Goal: Task Accomplishment & Management: Manage account settings

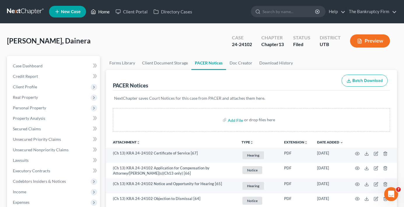
click at [99, 15] on link "Home" at bounding box center [100, 11] width 25 height 10
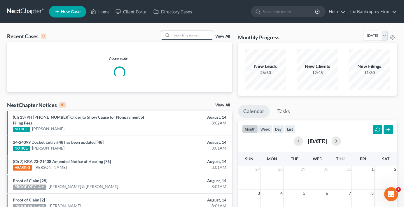
click at [173, 36] on input "search" at bounding box center [192, 35] width 41 height 8
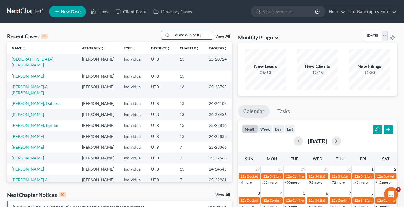
type input "[PERSON_NAME]"
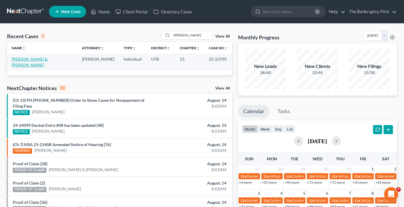
click at [29, 58] on link "[PERSON_NAME] & [PERSON_NAME]" at bounding box center [30, 62] width 36 height 11
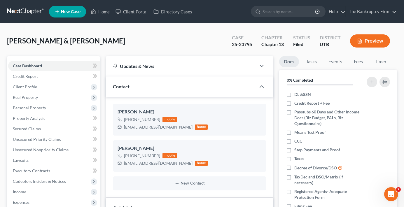
scroll to position [52, 0]
click at [29, 127] on span "Secured Claims" at bounding box center [27, 128] width 28 height 5
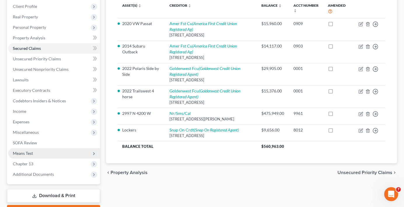
scroll to position [113, 0]
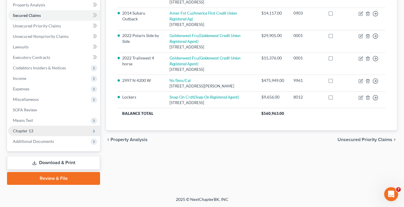
click at [31, 134] on span "Chapter 13" at bounding box center [54, 131] width 92 height 10
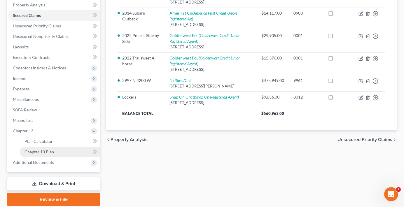
click at [51, 151] on span "Chapter 13 Plan" at bounding box center [38, 151] width 29 height 5
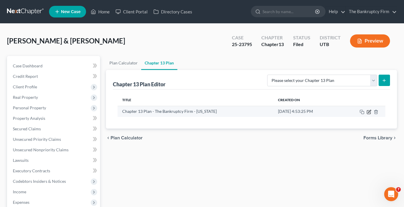
click at [369, 112] on icon "button" at bounding box center [369, 111] width 3 height 3
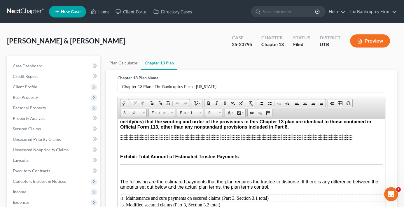
scroll to position [2559, 0]
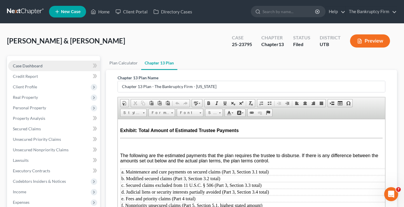
click at [52, 66] on link "Case Dashboard" at bounding box center [54, 66] width 92 height 10
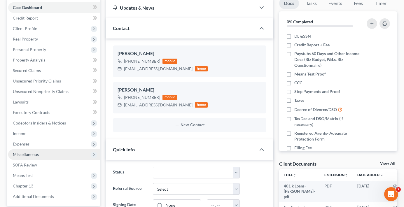
scroll to position [87, 0]
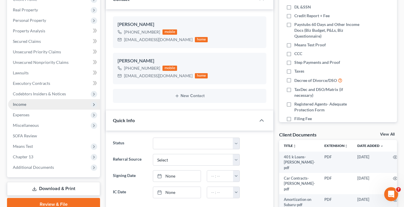
click at [33, 104] on span "Income" at bounding box center [54, 104] width 92 height 10
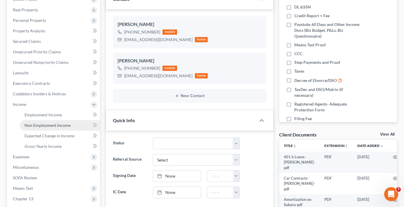
click at [41, 126] on span "Non Employment Income" at bounding box center [47, 125] width 46 height 5
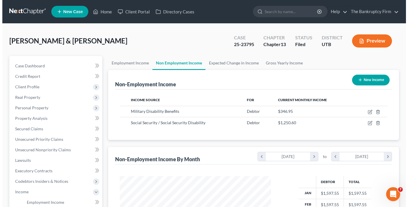
scroll to position [105, 163]
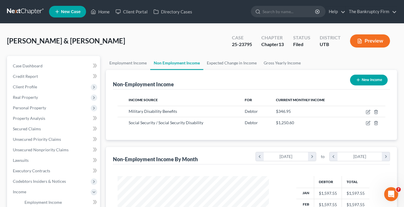
click at [253, 76] on div "Non-Employment Income New Income" at bounding box center [251, 80] width 277 height 20
click at [266, 80] on div "Non-Employment Income New Income" at bounding box center [251, 80] width 277 height 20
click at [34, 98] on span "Real Property" at bounding box center [25, 97] width 25 height 5
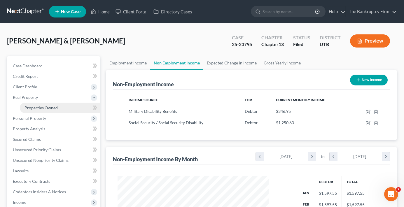
click at [43, 109] on span "Properties Owned" at bounding box center [40, 107] width 33 height 5
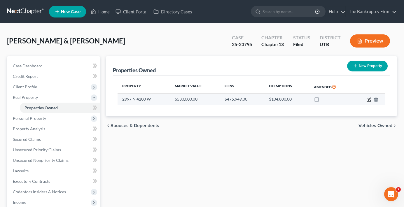
click at [369, 97] on icon "button" at bounding box center [369, 99] width 5 height 5
select select "46"
select select "0"
select select "2"
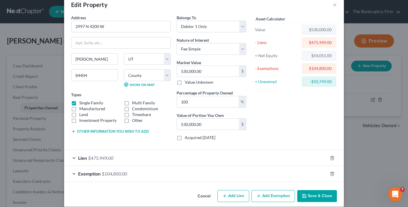
checkbox input "true"
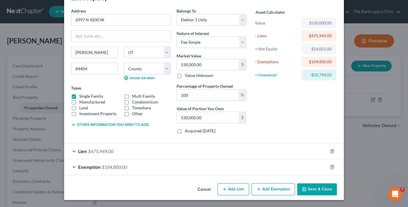
click at [247, 163] on div "Exemption $104,800.00" at bounding box center [196, 166] width 264 height 15
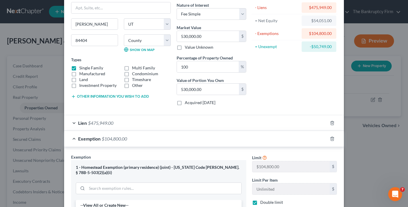
scroll to position [136, 0]
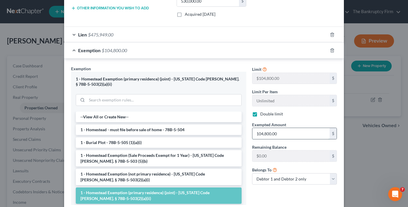
click at [264, 136] on input "104,800.00" at bounding box center [291, 133] width 77 height 11
click at [264, 132] on input "104,800.00" at bounding box center [291, 133] width 77 height 11
drag, startPoint x: 276, startPoint y: 136, endPoint x: 194, endPoint y: 141, distance: 81.2
click at [194, 141] on div "Exemption Set must be selected for CA. Exemption * 1 - Homestead Exemption (pri…" at bounding box center [204, 138] width 272 height 144
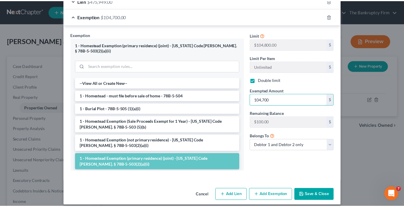
scroll to position [170, 0]
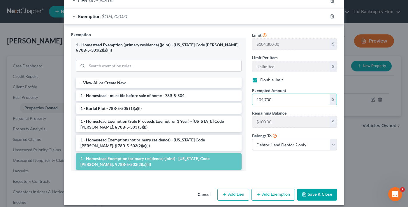
type input "104,700"
click at [315, 189] on button "Save & Close" at bounding box center [317, 195] width 40 height 12
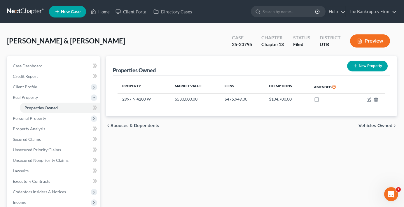
click at [283, 132] on div "chevron_left Spouses & Dependents Vehicles Owned chevron_right" at bounding box center [251, 125] width 291 height 19
click at [38, 120] on span "Personal Property" at bounding box center [29, 118] width 33 height 5
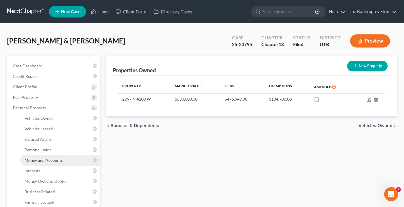
click at [36, 162] on span "Money and Accounts" at bounding box center [43, 160] width 38 height 5
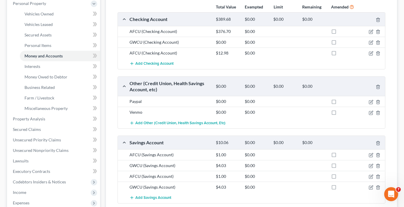
scroll to position [117, 0]
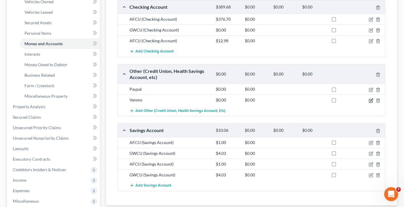
click at [371, 101] on icon "button" at bounding box center [371, 100] width 3 height 3
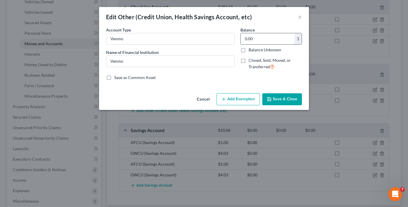
click at [250, 39] on input "0.00" at bounding box center [268, 38] width 54 height 11
type input "0.10"
click at [280, 103] on button "Save & Close" at bounding box center [282, 99] width 40 height 12
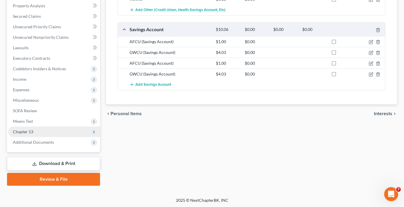
scroll to position [218, 0]
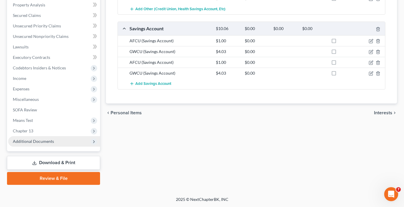
click at [34, 140] on span "Additional Documents" at bounding box center [33, 141] width 41 height 5
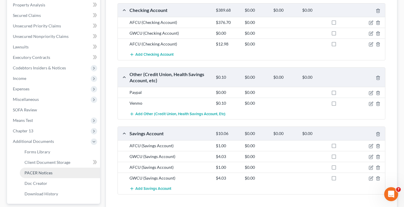
click at [44, 175] on span "PACER Notices" at bounding box center [38, 172] width 28 height 5
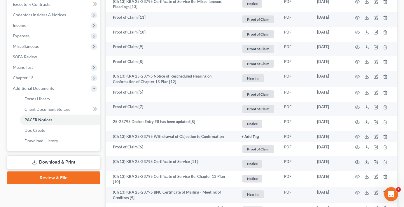
scroll to position [175, 0]
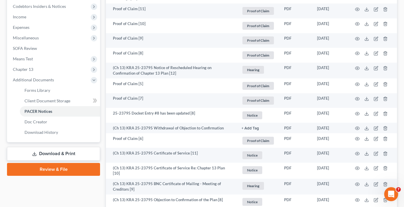
click at [48, 156] on link "Download & Print" at bounding box center [53, 154] width 93 height 14
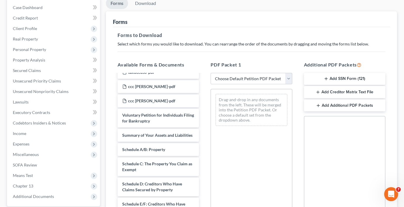
scroll to position [87, 0]
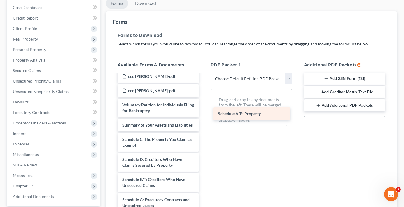
drag, startPoint x: 139, startPoint y: 140, endPoint x: 235, endPoint y: 114, distance: 99.0
click at [204, 114] on div "Schedule A/B: Property 401 k Loans- [PERSON_NAME]-pdf Car Contracts- [PERSON_NA…" at bounding box center [158, 192] width 91 height 411
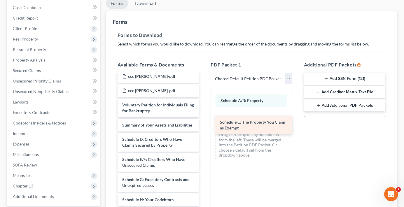
drag, startPoint x: 140, startPoint y: 145, endPoint x: 238, endPoint y: 128, distance: 99.2
click at [204, 128] on div "Schedule C: The Property You Claim as Exempt 401 k Loans- [PERSON_NAME]-pdf Car…" at bounding box center [158, 182] width 91 height 391
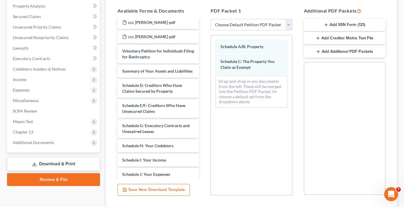
scroll to position [153, 0]
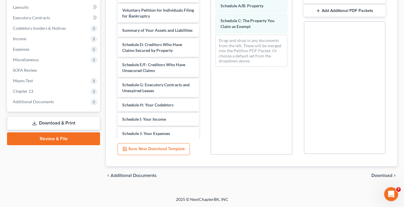
click at [378, 176] on span "Download" at bounding box center [381, 175] width 21 height 5
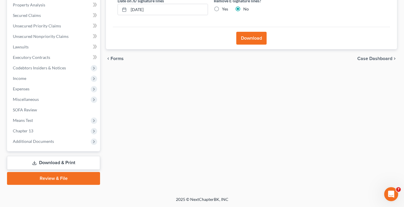
click at [256, 38] on button "Download" at bounding box center [251, 38] width 30 height 13
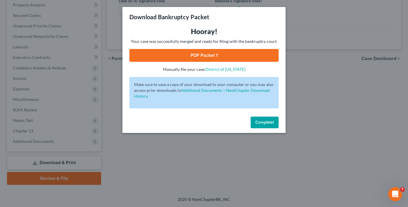
click at [200, 57] on link "PDF Packet 1" at bounding box center [203, 55] width 149 height 13
click at [259, 123] on span "Complete!" at bounding box center [264, 122] width 19 height 5
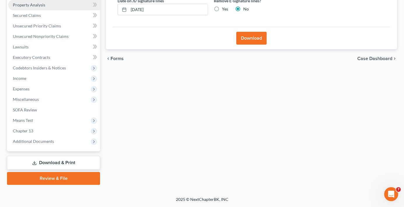
click at [29, 6] on span "Property Analysis" at bounding box center [29, 4] width 32 height 5
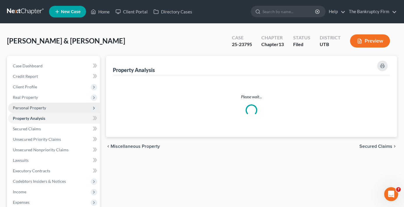
click at [29, 105] on span "Personal Property" at bounding box center [54, 108] width 92 height 10
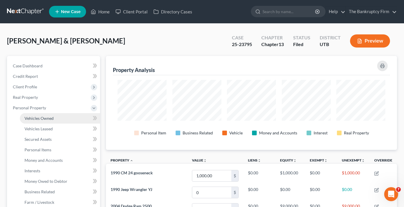
scroll to position [94, 291]
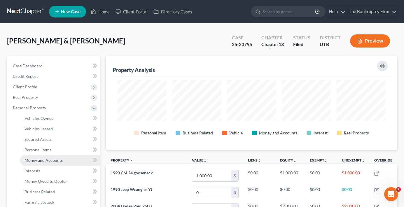
click at [37, 159] on span "Money and Accounts" at bounding box center [43, 160] width 38 height 5
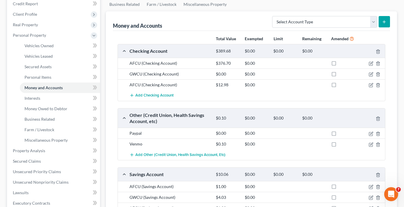
scroll to position [87, 0]
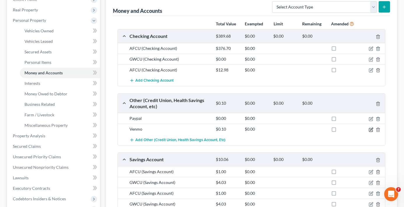
click at [371, 129] on icon "button" at bounding box center [371, 129] width 5 height 5
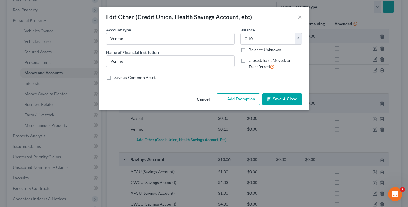
click at [279, 100] on button "Save & Close" at bounding box center [282, 99] width 40 height 12
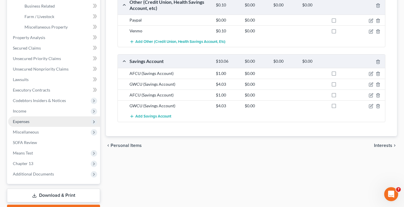
scroll to position [218, 0]
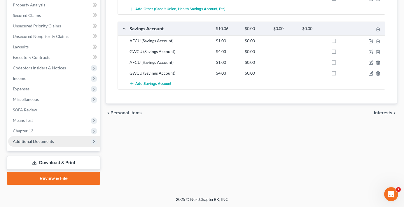
click at [35, 140] on span "Additional Documents" at bounding box center [33, 141] width 41 height 5
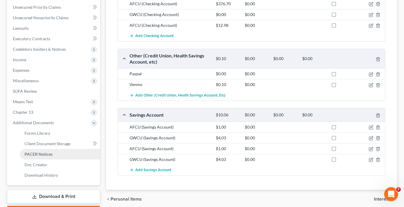
scroll to position [143, 0]
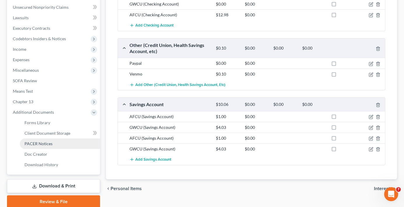
click at [42, 144] on span "PACER Notices" at bounding box center [38, 143] width 28 height 5
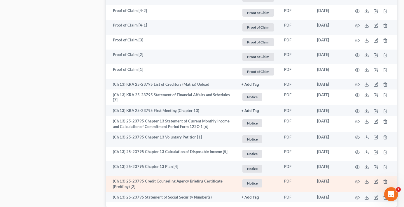
scroll to position [433, 0]
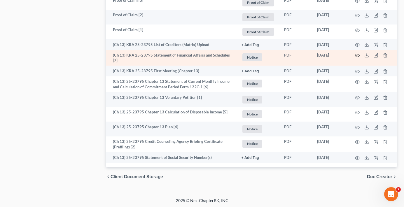
click at [357, 55] on circle "button" at bounding box center [357, 55] width 1 height 1
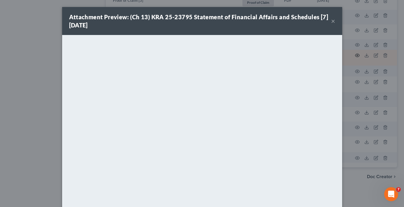
scroll to position [432, 0]
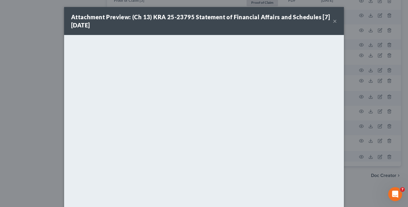
click at [333, 20] on button "×" at bounding box center [335, 20] width 4 height 7
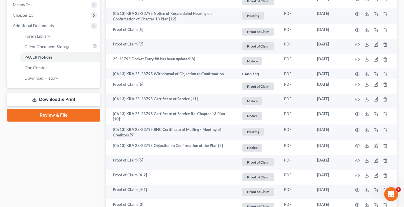
click at [55, 98] on link "Download & Print" at bounding box center [53, 100] width 93 height 14
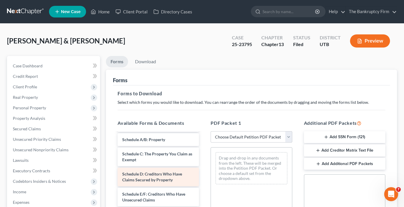
scroll to position [146, 0]
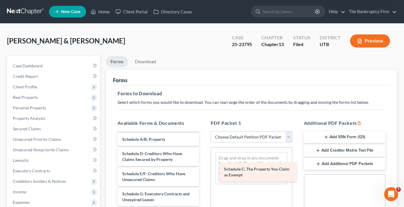
drag, startPoint x: 145, startPoint y: 151, endPoint x: 247, endPoint y: 167, distance: 102.9
click at [204, 167] on div "Schedule C: The Property You Claim as Exempt 401 k Loans- [PERSON_NAME]-pdf Car…" at bounding box center [158, 190] width 91 height 406
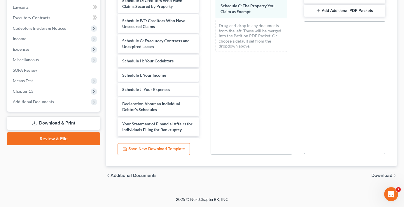
click at [381, 176] on span "Download" at bounding box center [381, 175] width 21 height 5
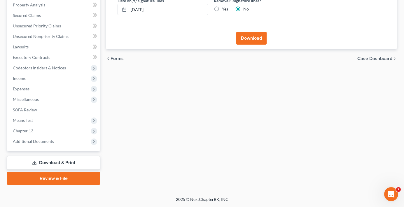
click at [246, 36] on button "Download" at bounding box center [251, 38] width 30 height 13
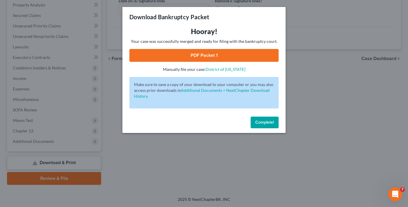
click at [264, 122] on span "Complete!" at bounding box center [264, 122] width 19 height 5
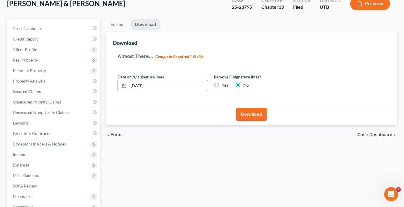
scroll to position [0, 0]
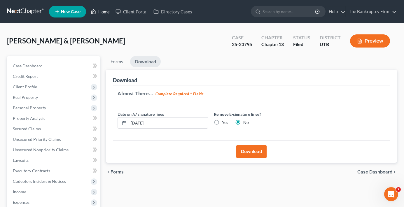
click at [106, 14] on link "Home" at bounding box center [100, 11] width 25 height 10
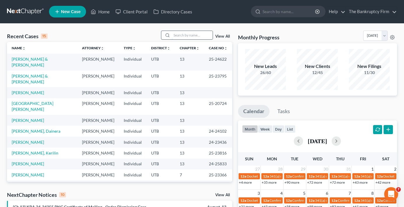
click at [173, 34] on input "search" at bounding box center [192, 35] width 41 height 8
type input "[PERSON_NAME]"
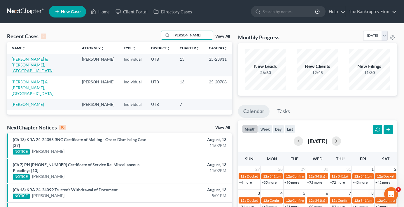
click at [30, 58] on link "[PERSON_NAME] & [PERSON_NAME], [GEOGRAPHIC_DATA]" at bounding box center [33, 65] width 42 height 17
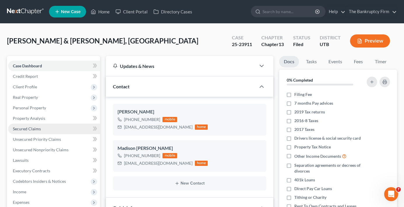
scroll to position [46, 0]
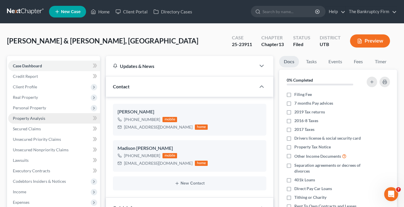
click at [31, 118] on span "Property Analysis" at bounding box center [29, 118] width 32 height 5
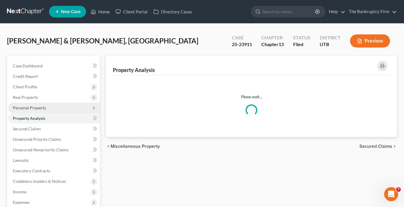
click at [33, 108] on span "Personal Property" at bounding box center [29, 107] width 33 height 5
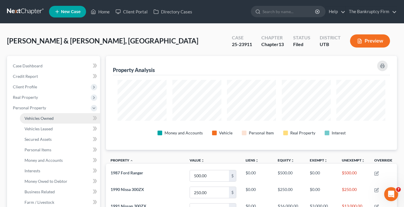
scroll to position [94, 291]
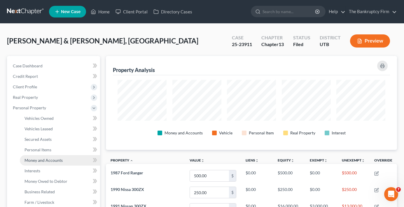
click at [45, 159] on span "Money and Accounts" at bounding box center [43, 160] width 38 height 5
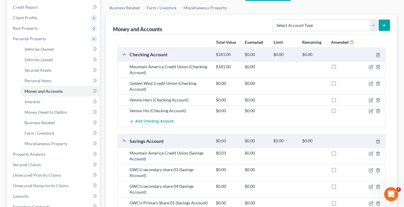
scroll to position [87, 0]
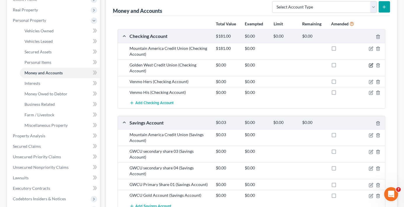
click at [371, 66] on icon "button" at bounding box center [371, 65] width 5 height 5
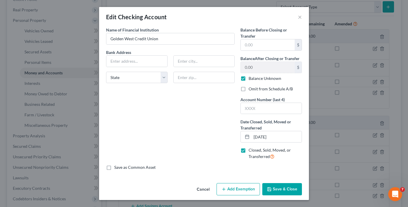
click at [282, 189] on button "Save & Close" at bounding box center [282, 189] width 40 height 12
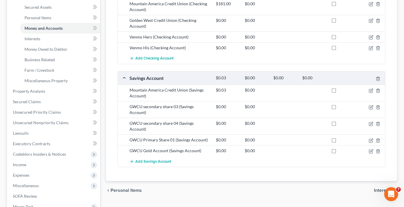
scroll to position [146, 0]
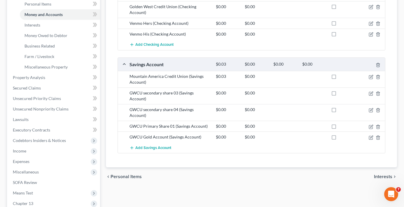
click at [279, 189] on div "Vehicles Owned Vehicles Leased Secured Assets Personal Items Money and Accounts…" at bounding box center [251, 83] width 297 height 347
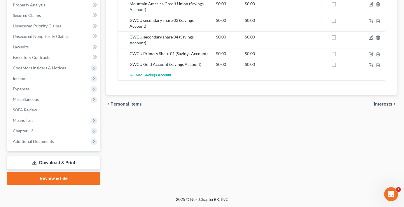
click at [46, 162] on link "Download & Print" at bounding box center [53, 163] width 93 height 14
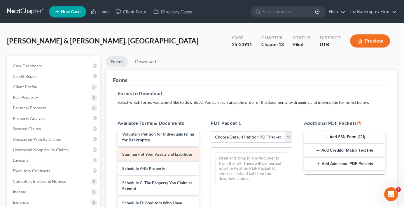
scroll to position [146, 0]
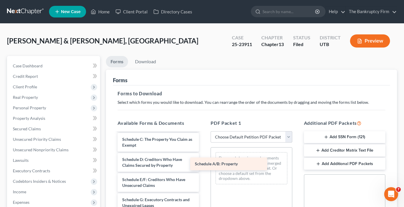
drag, startPoint x: 149, startPoint y: 146, endPoint x: 231, endPoint y: 166, distance: 84.9
click at [204, 166] on div "Schedule A/B: Property taxdecdso (24)-pdf Chapter 13 Plan (Chapter 13 Plan - Th…" at bounding box center [158, 182] width 91 height 391
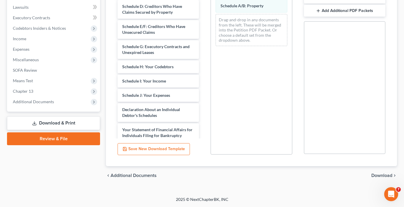
click at [378, 175] on span "Download" at bounding box center [381, 175] width 21 height 5
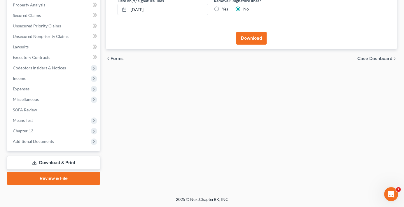
click at [255, 43] on button "Download" at bounding box center [251, 38] width 30 height 13
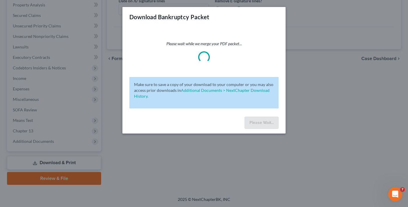
click at [259, 55] on div "Please wait while we merge your PDF packet..." at bounding box center [203, 52] width 149 height 22
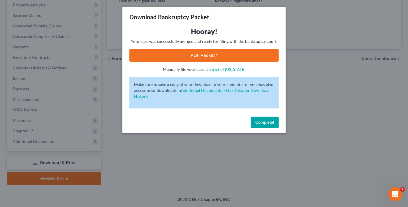
click at [188, 54] on link "PDF Packet 1" at bounding box center [203, 55] width 149 height 13
click at [267, 120] on span "Complete!" at bounding box center [264, 122] width 19 height 5
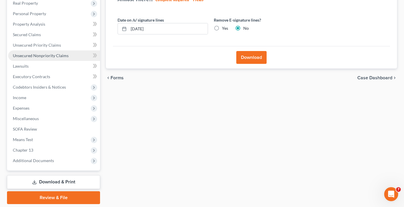
scroll to position [84, 0]
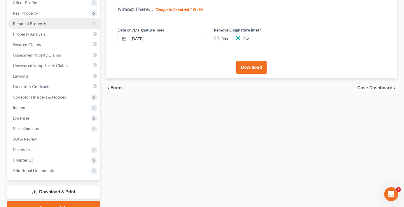
click at [37, 20] on span "Personal Property" at bounding box center [54, 23] width 92 height 10
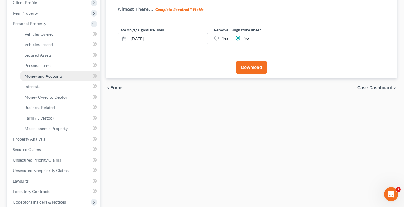
click at [38, 73] on span "Money and Accounts" at bounding box center [43, 75] width 38 height 5
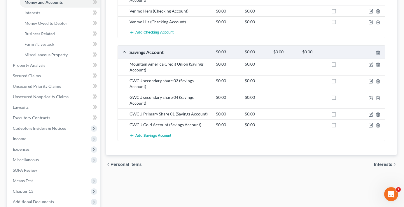
scroll to position [218, 0]
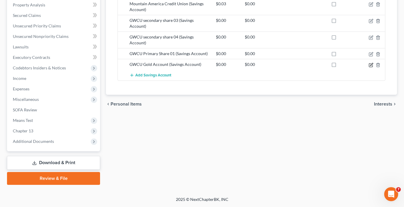
click at [370, 66] on icon "button" at bounding box center [371, 65] width 5 height 5
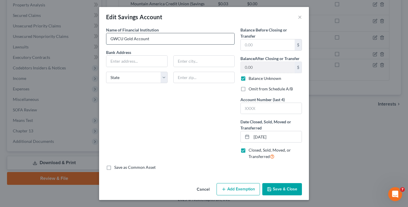
drag, startPoint x: 125, startPoint y: 39, endPoint x: 155, endPoint y: 42, distance: 30.5
click at [155, 42] on input "GWCU Gold Account" at bounding box center [170, 38] width 128 height 11
type input "GWCU Courtesy Pay"
click at [277, 190] on button "Save & Close" at bounding box center [282, 189] width 40 height 12
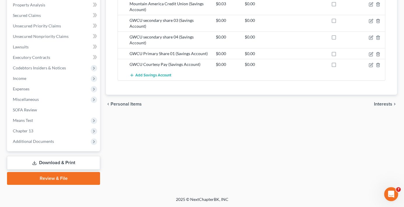
click at [50, 163] on link "Download & Print" at bounding box center [53, 163] width 93 height 14
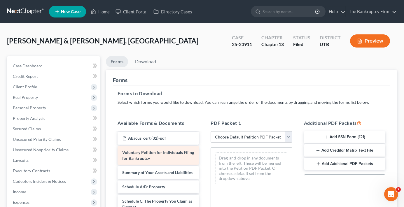
scroll to position [117, 0]
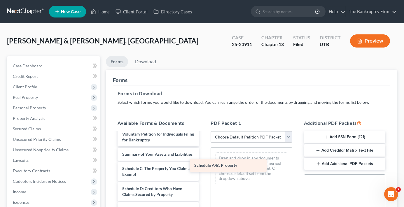
drag, startPoint x: 139, startPoint y: 176, endPoint x: 213, endPoint y: 166, distance: 74.4
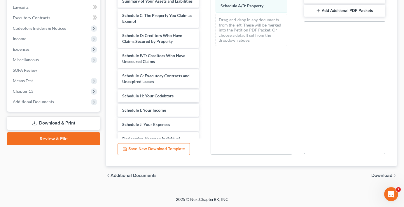
click at [382, 177] on span "Download" at bounding box center [381, 175] width 21 height 5
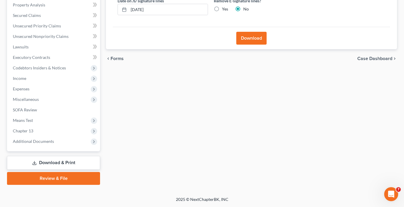
click at [256, 38] on button "Download" at bounding box center [251, 38] width 30 height 13
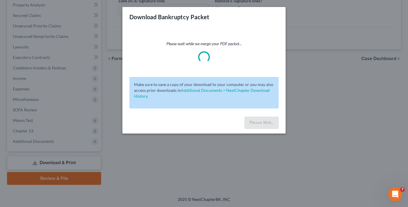
drag, startPoint x: 189, startPoint y: 83, endPoint x: 173, endPoint y: 69, distance: 21.3
click at [173, 69] on div "Please wait while we merge your PDF packet... Make sure to save a copy of your …" at bounding box center [203, 70] width 163 height 87
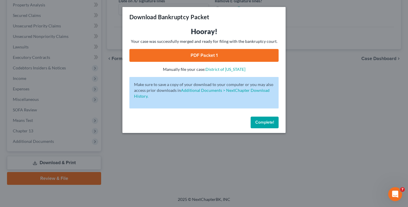
click at [253, 52] on link "PDF Packet 1" at bounding box center [203, 55] width 149 height 13
click at [257, 117] on button "Complete!" at bounding box center [265, 123] width 28 height 12
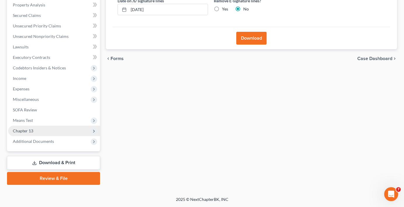
click at [32, 133] on span "Chapter 13" at bounding box center [54, 131] width 92 height 10
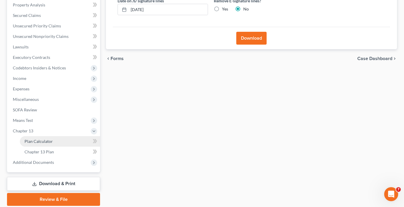
click at [46, 140] on span "Plan Calculator" at bounding box center [38, 141] width 28 height 5
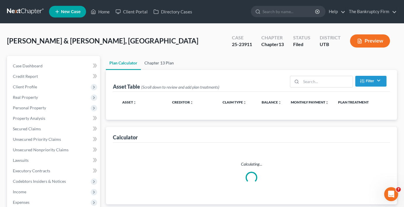
click at [163, 60] on link "Chapter 13 Plan" at bounding box center [159, 63] width 36 height 14
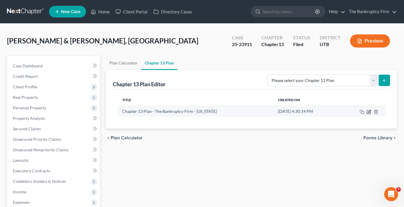
click at [369, 112] on icon "button" at bounding box center [369, 112] width 5 height 5
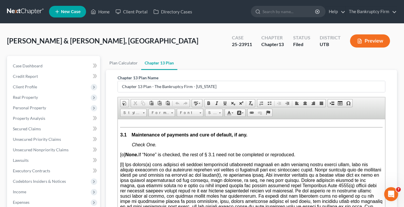
scroll to position [758, 0]
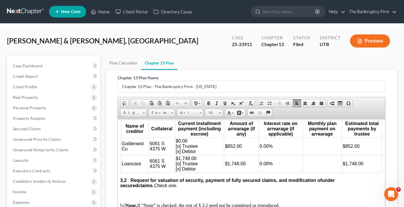
click at [296, 167] on td "0.00%" at bounding box center [280, 163] width 43 height 17
drag, startPoint x: 299, startPoint y: 62, endPoint x: 288, endPoint y: 60, distance: 11.2
click at [299, 62] on ul "Plan Calculator Chapter 13 Plan" at bounding box center [251, 63] width 291 height 14
drag, startPoint x: 251, startPoint y: 44, endPoint x: 231, endPoint y: 46, distance: 20.5
click at [231, 46] on div "Case 25-23911" at bounding box center [241, 41] width 29 height 17
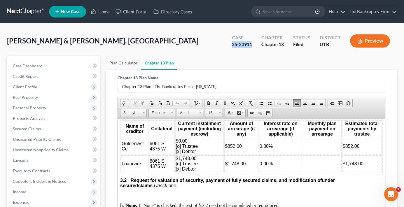
copy div "25-23911"
click at [100, 15] on link "Home" at bounding box center [100, 11] width 25 height 10
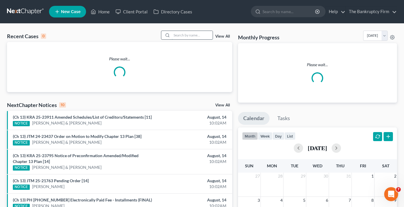
click at [187, 34] on input "search" at bounding box center [192, 35] width 41 height 8
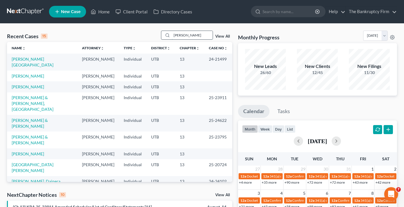
type input "[PERSON_NAME]"
click at [25, 59] on link "[PERSON_NAME][GEOGRAPHIC_DATA]" at bounding box center [33, 62] width 42 height 11
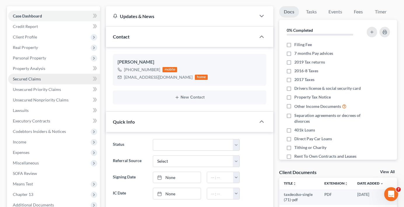
scroll to position [29, 0]
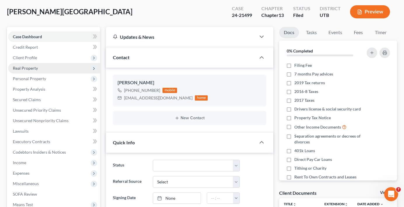
click at [27, 66] on span "Real Property" at bounding box center [25, 68] width 25 height 5
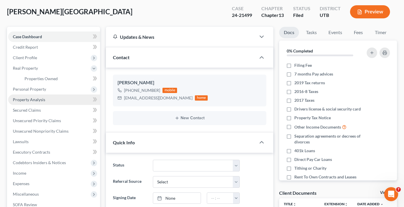
click at [33, 96] on link "Property Analysis" at bounding box center [54, 99] width 92 height 10
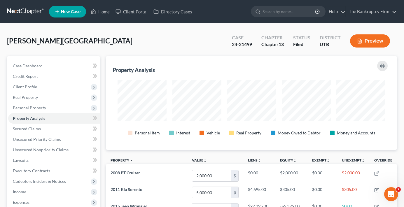
click at [290, 71] on div "Property Analysis" at bounding box center [251, 65] width 277 height 19
